Goal: Task Accomplishment & Management: Manage account settings

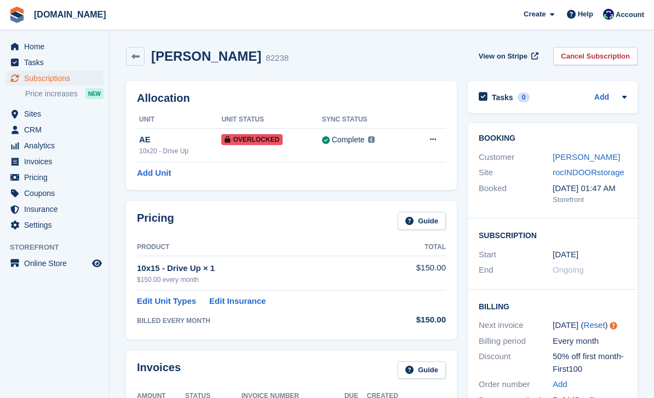
scroll to position [192, 0]
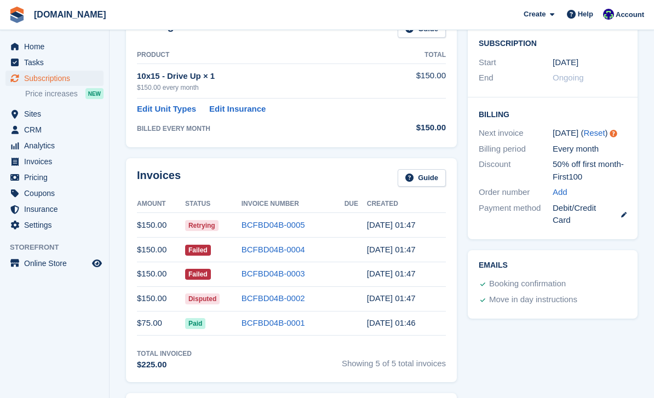
click at [60, 75] on span "Subscriptions" at bounding box center [57, 78] width 66 height 15
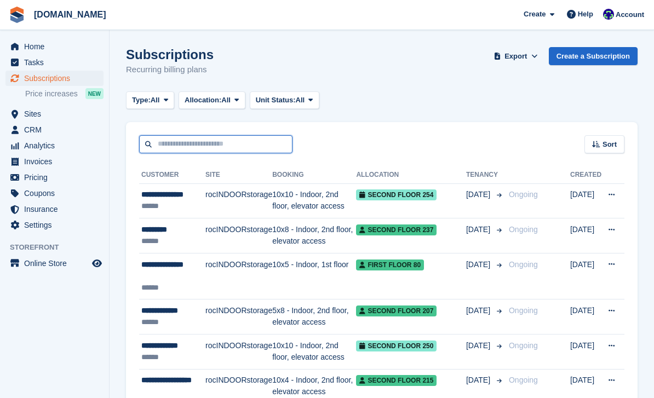
click at [224, 148] on input "text" at bounding box center [215, 144] width 153 height 18
type input "*******"
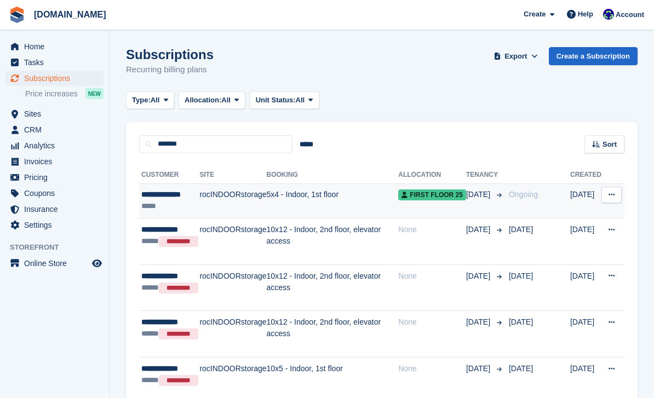
click at [164, 203] on div "*****" at bounding box center [170, 205] width 58 height 11
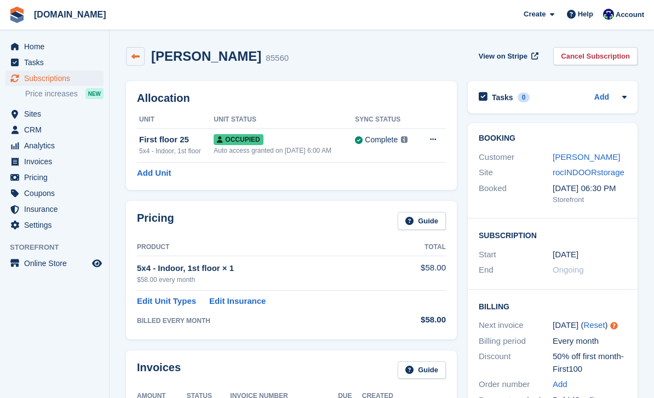
click at [141, 54] on link at bounding box center [135, 56] width 19 height 19
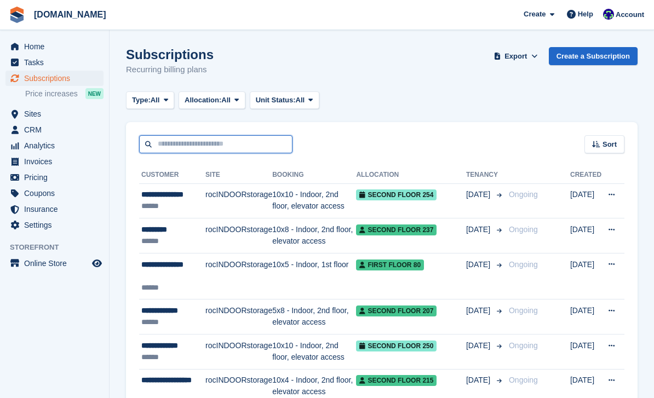
click at [236, 144] on input "text" at bounding box center [215, 144] width 153 height 18
type input "*"
type input "********"
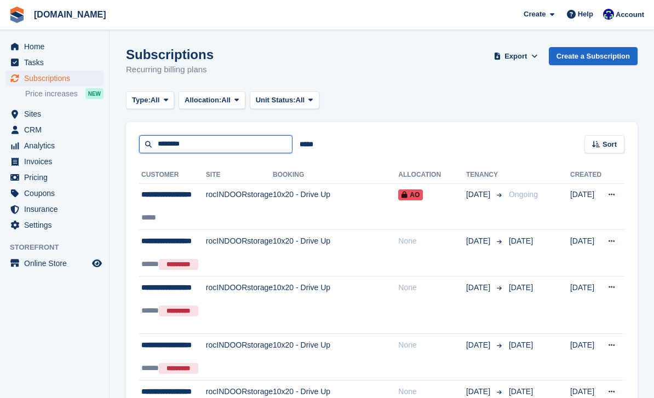
click at [218, 143] on input "********" at bounding box center [215, 144] width 153 height 18
type input "*"
type input "*********"
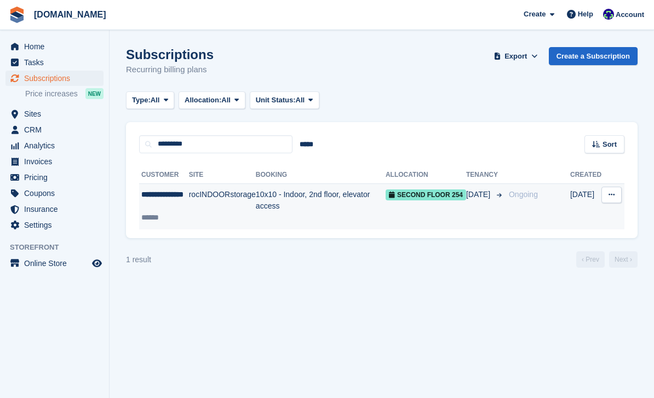
click at [243, 211] on td "rocINDOORstorage" at bounding box center [222, 206] width 67 height 46
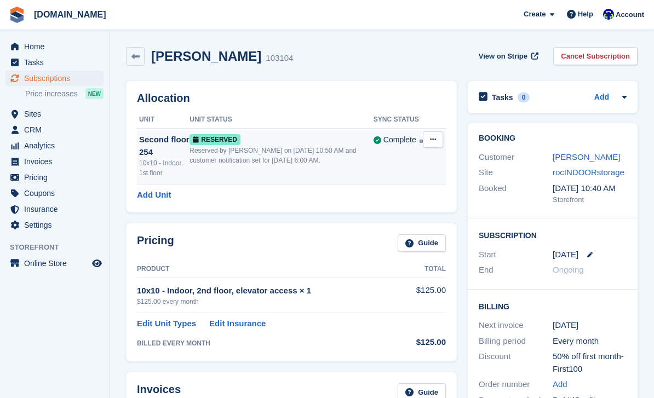
click at [433, 143] on button at bounding box center [433, 139] width 20 height 16
click at [394, 165] on p "Grant Early Access" at bounding box center [390, 161] width 95 height 14
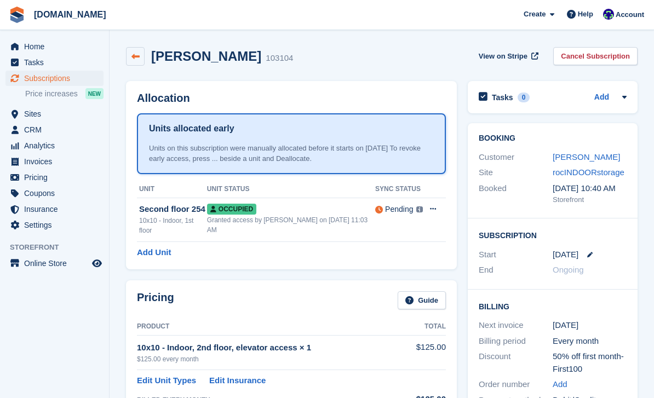
click at [137, 53] on icon at bounding box center [135, 57] width 8 height 8
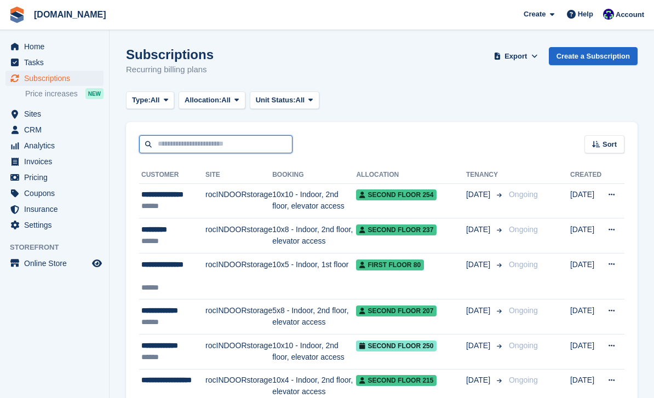
click at [231, 150] on input "text" at bounding box center [215, 144] width 153 height 18
type input "*****"
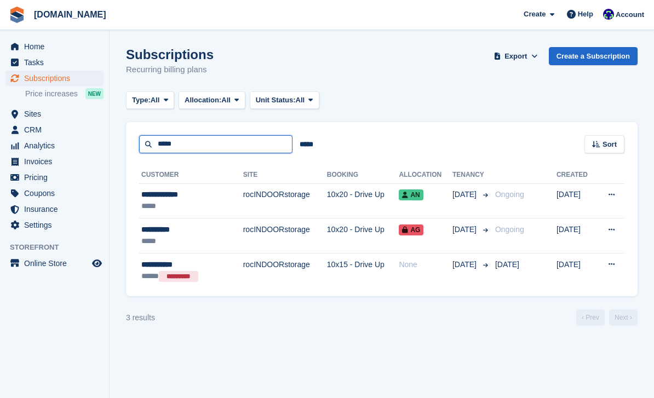
click at [197, 147] on input "*****" at bounding box center [215, 144] width 153 height 18
type input "*"
type input "********"
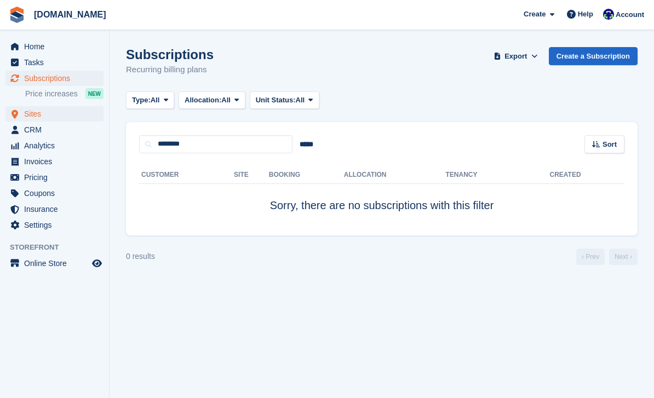
click at [30, 114] on span "Sites" at bounding box center [57, 113] width 66 height 15
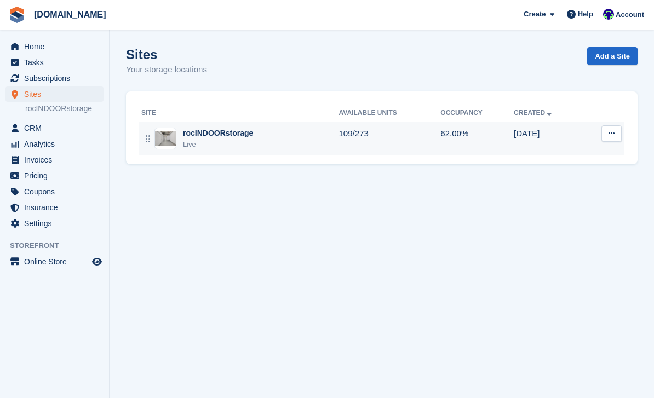
click at [174, 137] on img at bounding box center [165, 138] width 21 height 14
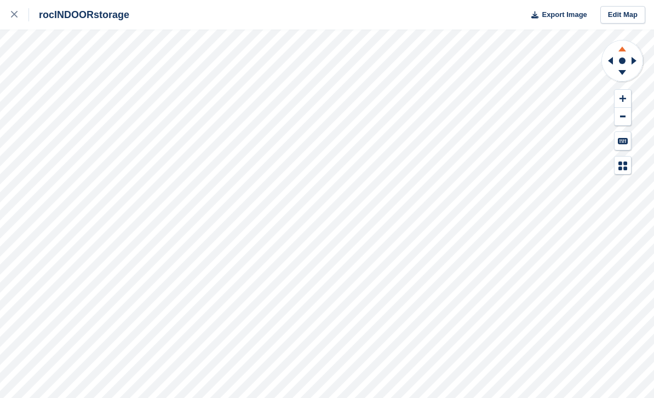
click at [622, 50] on icon at bounding box center [622, 49] width 8 height 5
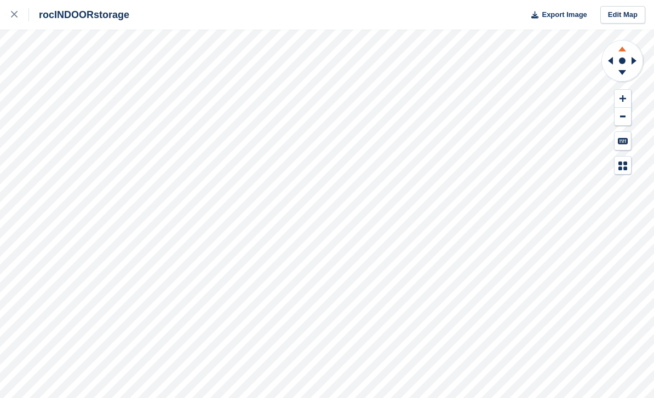
click at [622, 50] on icon at bounding box center [622, 49] width 8 height 5
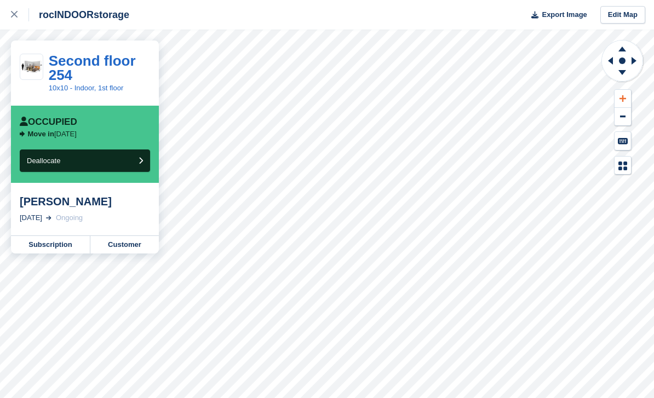
click at [619, 99] on icon at bounding box center [622, 99] width 7 height 8
click at [622, 49] on icon at bounding box center [622, 49] width 8 height 5
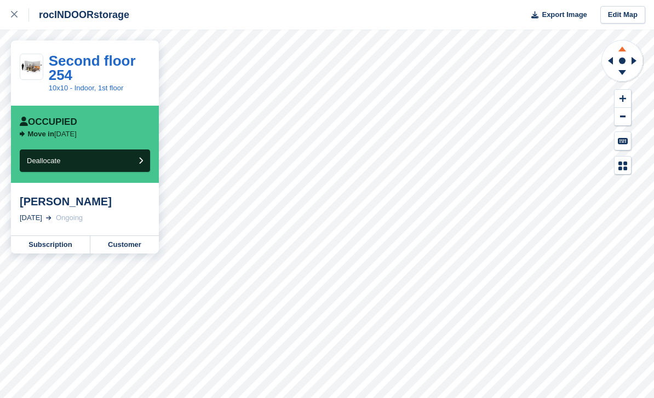
click at [622, 49] on icon at bounding box center [622, 49] width 8 height 5
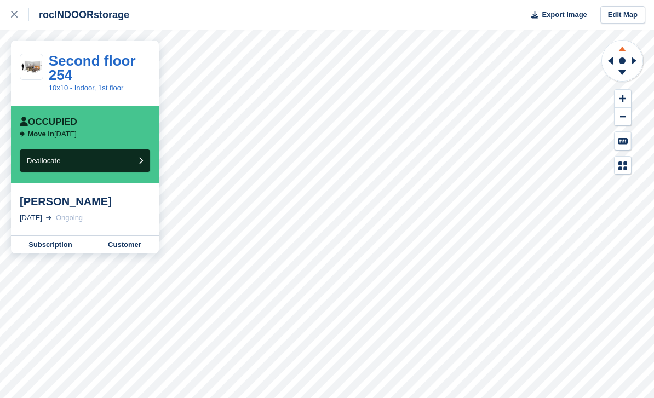
click at [622, 49] on icon at bounding box center [622, 49] width 8 height 5
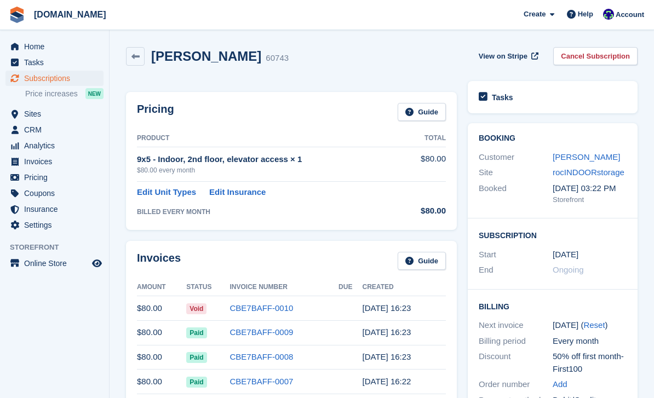
scroll to position [102, 0]
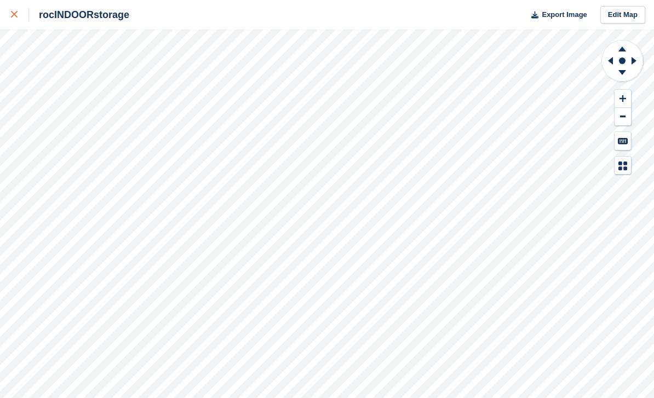
click at [22, 18] on div at bounding box center [20, 14] width 18 height 13
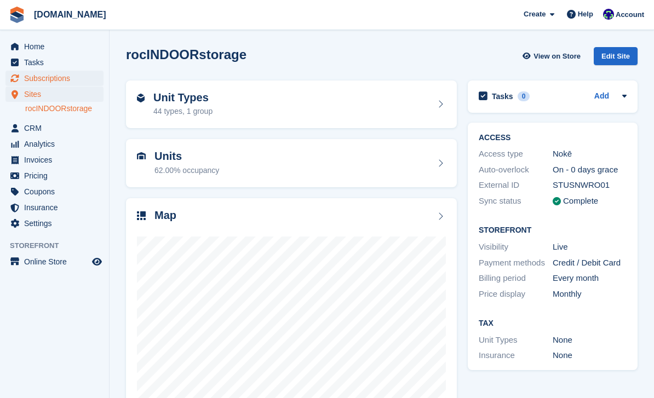
click at [47, 83] on span "Subscriptions" at bounding box center [57, 78] width 66 height 15
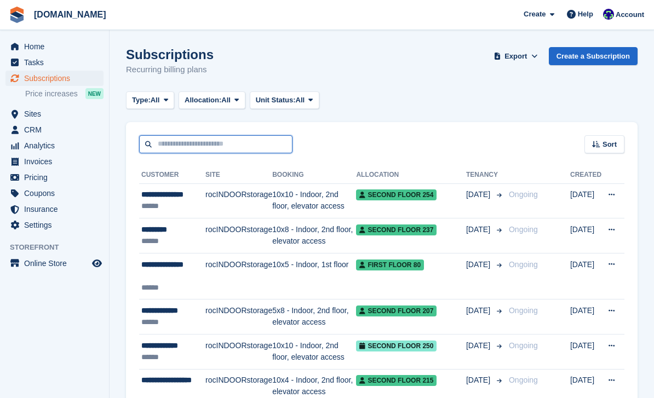
click at [175, 147] on input "text" at bounding box center [215, 144] width 153 height 18
type input "*********"
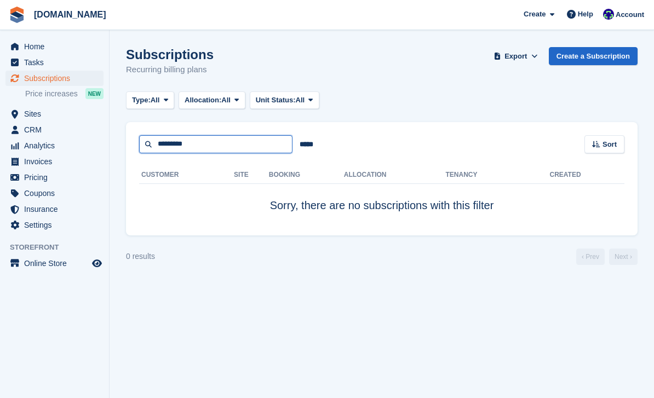
click at [204, 144] on input "*********" at bounding box center [215, 144] width 153 height 18
type input "*********"
click at [33, 48] on span "Home" at bounding box center [57, 46] width 66 height 15
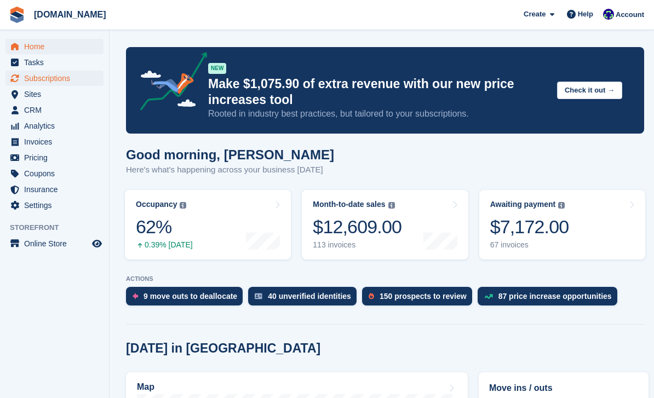
click at [45, 78] on span "Subscriptions" at bounding box center [57, 78] width 66 height 15
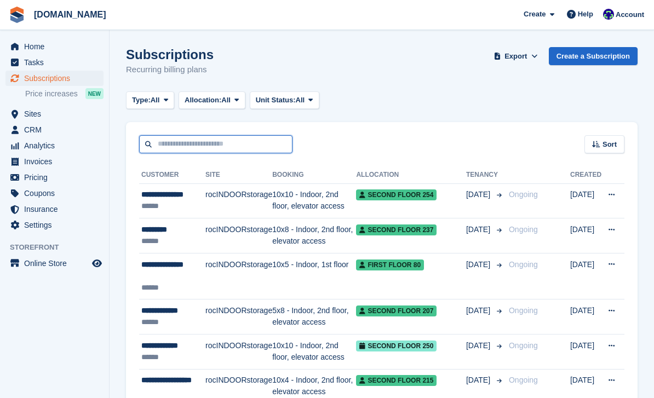
click at [206, 146] on input "text" at bounding box center [215, 144] width 153 height 18
click at [41, 134] on span "CRM" at bounding box center [57, 129] width 66 height 15
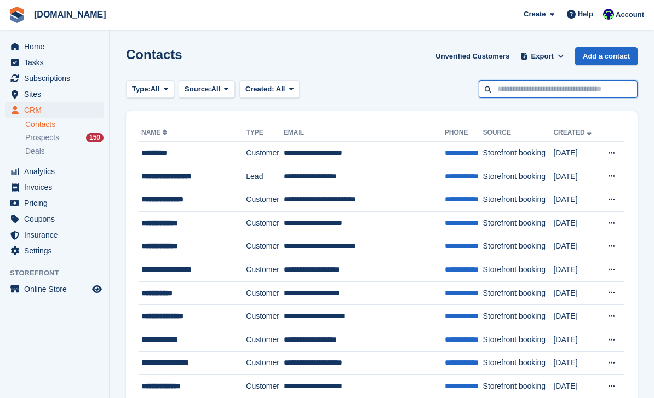
click at [524, 88] on input "text" at bounding box center [557, 89] width 159 height 18
click at [31, 47] on span "Home" at bounding box center [57, 46] width 66 height 15
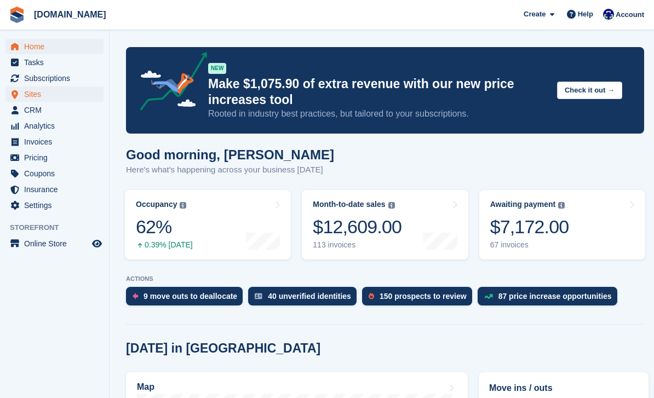
click at [35, 97] on span "Sites" at bounding box center [57, 93] width 66 height 15
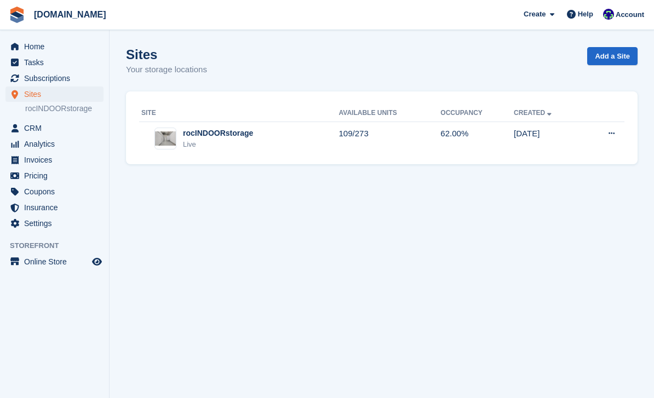
click at [190, 147] on div "Live" at bounding box center [218, 144] width 70 height 11
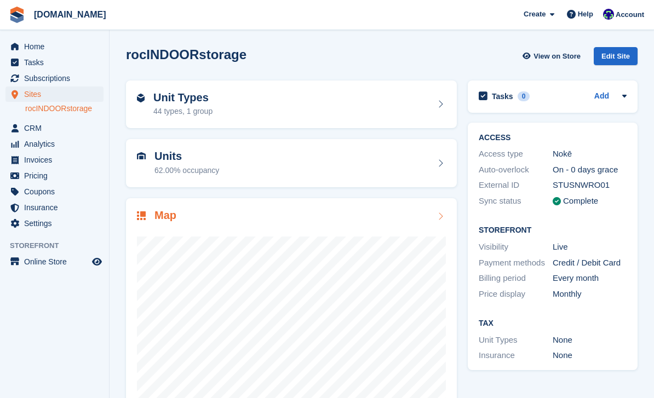
click at [214, 231] on div at bounding box center [291, 332] width 309 height 219
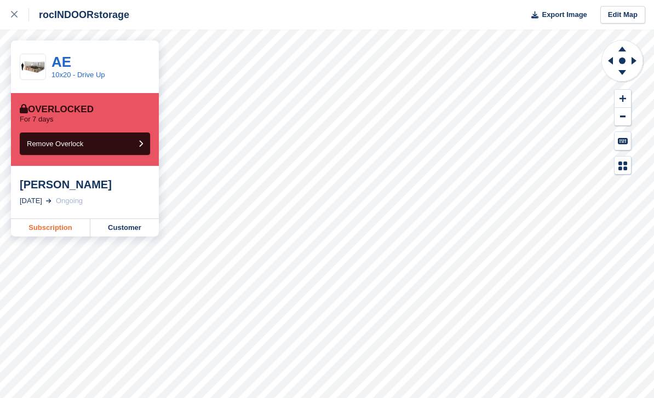
click at [52, 221] on link "Subscription" at bounding box center [50, 228] width 79 height 18
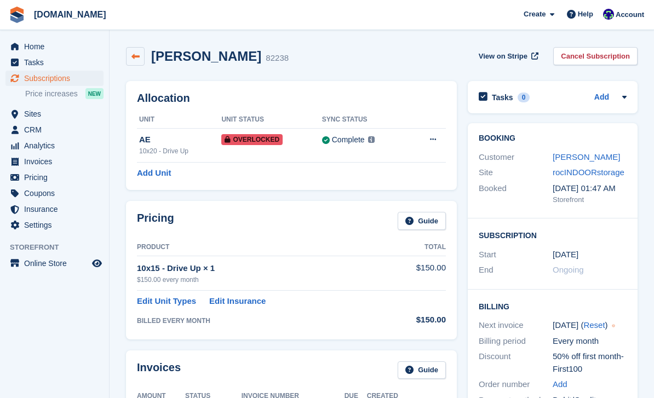
click at [140, 54] on link at bounding box center [135, 56] width 19 height 19
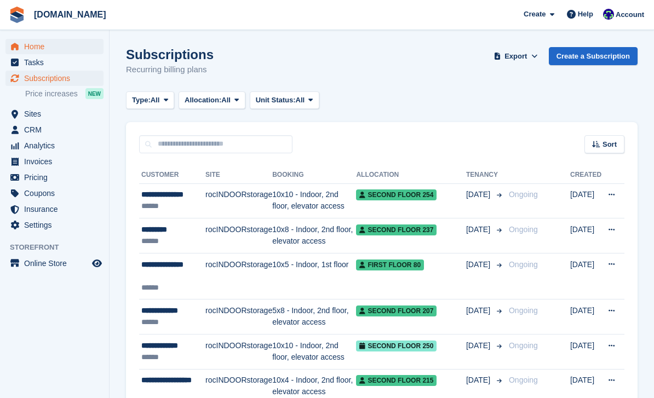
click at [33, 46] on span "Home" at bounding box center [57, 46] width 66 height 15
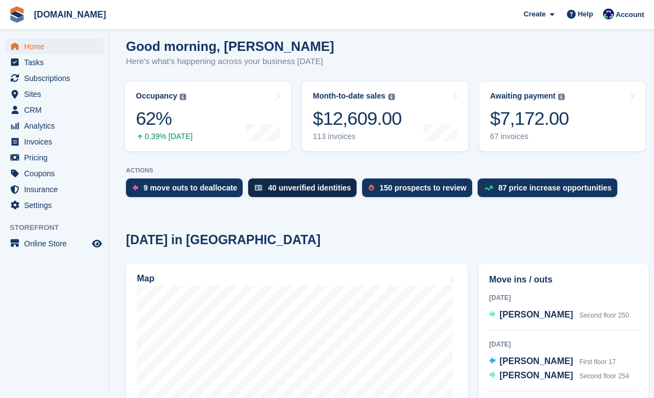
scroll to position [108, 0]
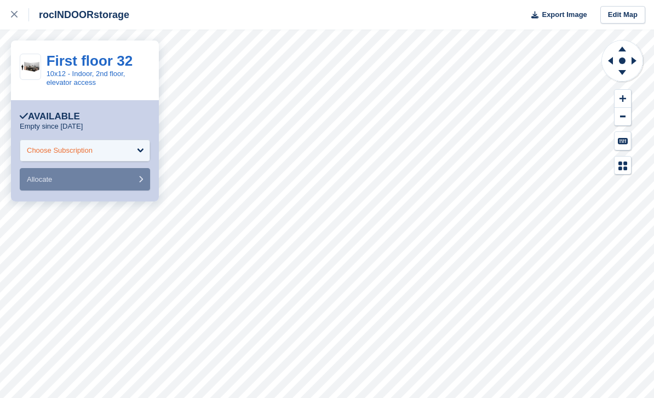
click at [80, 153] on div "Choose Subscription" at bounding box center [60, 150] width 66 height 11
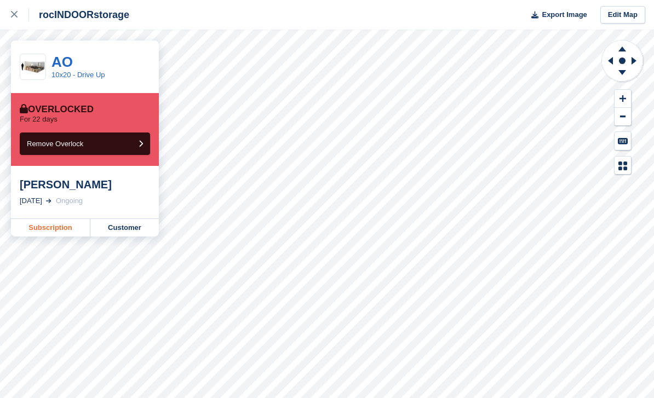
click at [62, 229] on link "Subscription" at bounding box center [50, 228] width 79 height 18
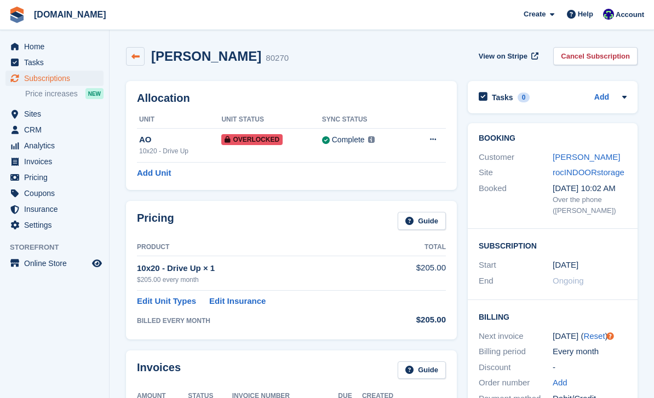
click at [137, 58] on icon at bounding box center [135, 57] width 8 height 8
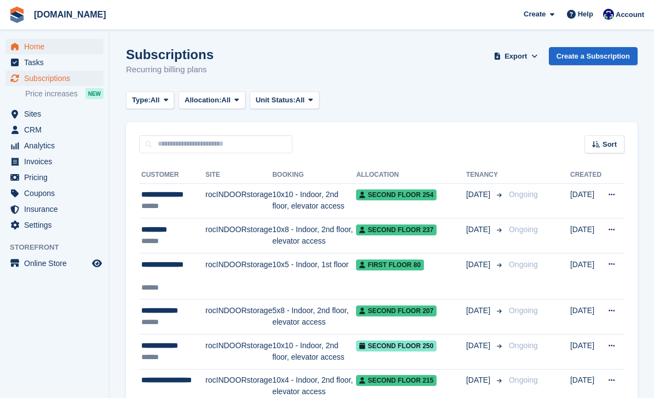
click at [47, 45] on span "Home" at bounding box center [57, 46] width 66 height 15
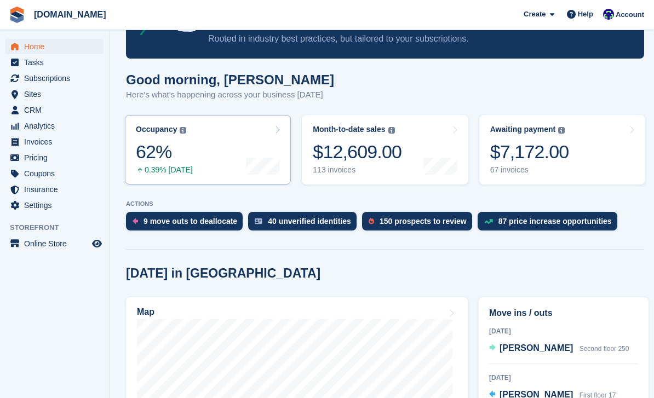
scroll to position [198, 0]
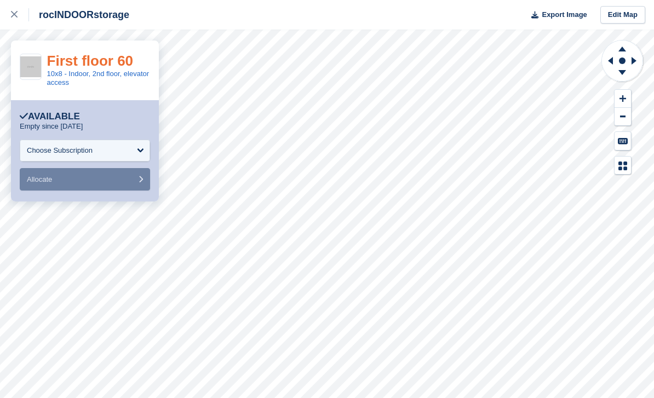
click at [113, 59] on link "First floor 60" at bounding box center [90, 61] width 86 height 16
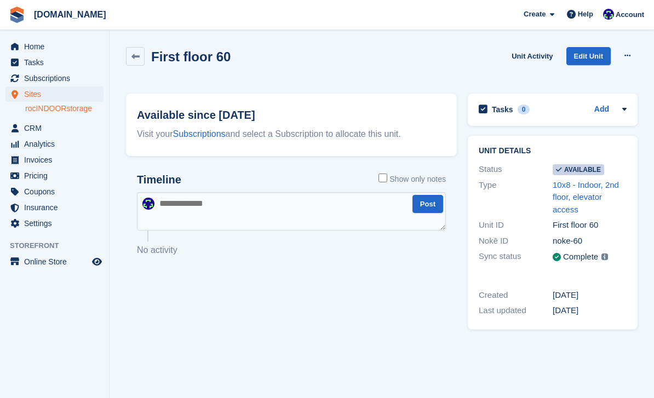
click at [531, 43] on div "First floor 60 Unit Activity Edit Unit Make unavailable Delete unit" at bounding box center [381, 65] width 522 height 47
click at [531, 56] on link "Unit Activity" at bounding box center [532, 56] width 50 height 18
click at [531, 63] on link "Unit Activity" at bounding box center [532, 56] width 50 height 18
click at [45, 48] on span "Home" at bounding box center [57, 46] width 66 height 15
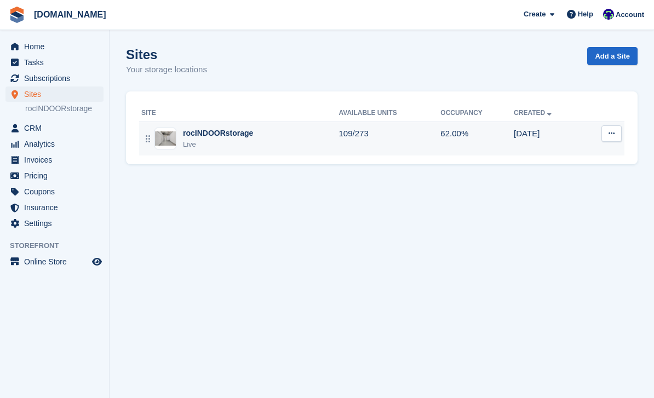
click at [193, 133] on div "rocINDOORstorage" at bounding box center [218, 133] width 70 height 11
click at [198, 145] on div "Live" at bounding box center [218, 144] width 70 height 11
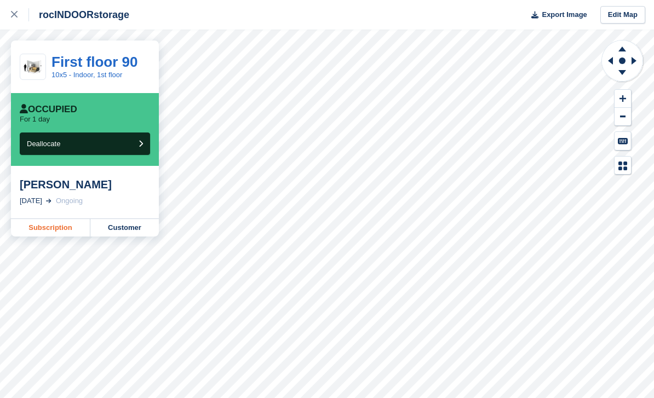
click at [62, 229] on link "Subscription" at bounding box center [50, 228] width 79 height 18
